Goal: Task Accomplishment & Management: Manage account settings

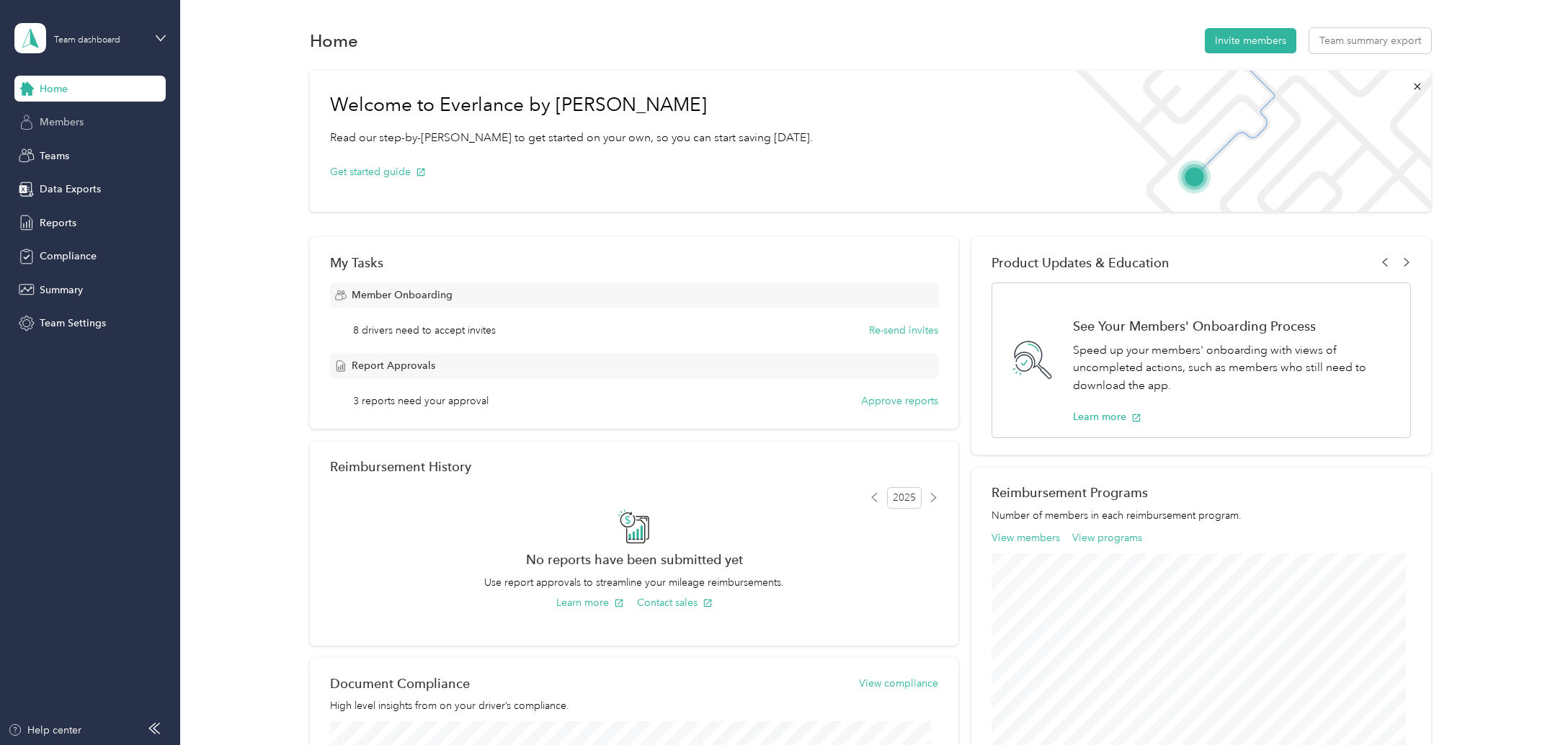
click at [65, 121] on span "Members" at bounding box center [61, 122] width 44 height 15
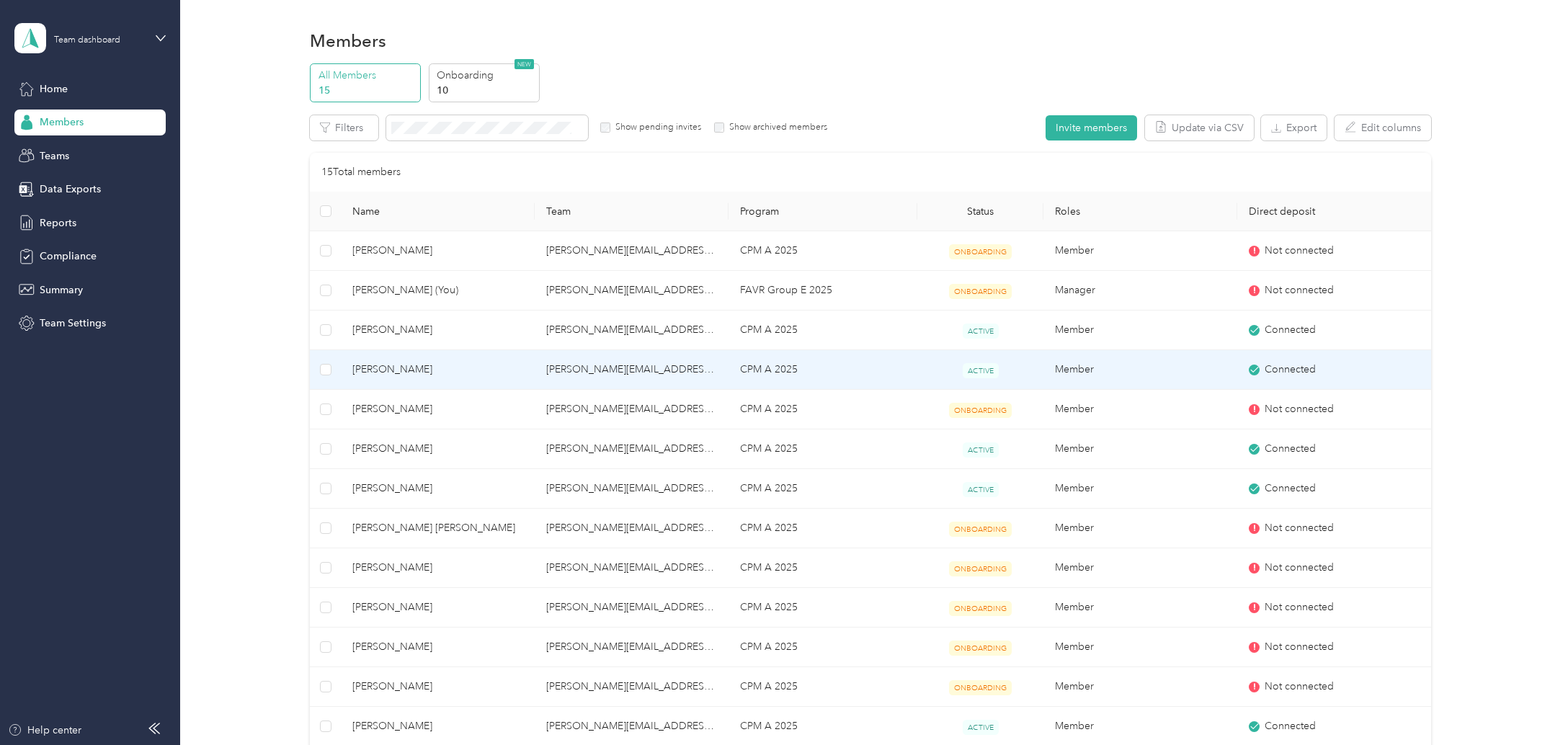
click at [1270, 363] on span "Connected" at bounding box center [1290, 369] width 51 height 16
